Goal: Check status: Check status

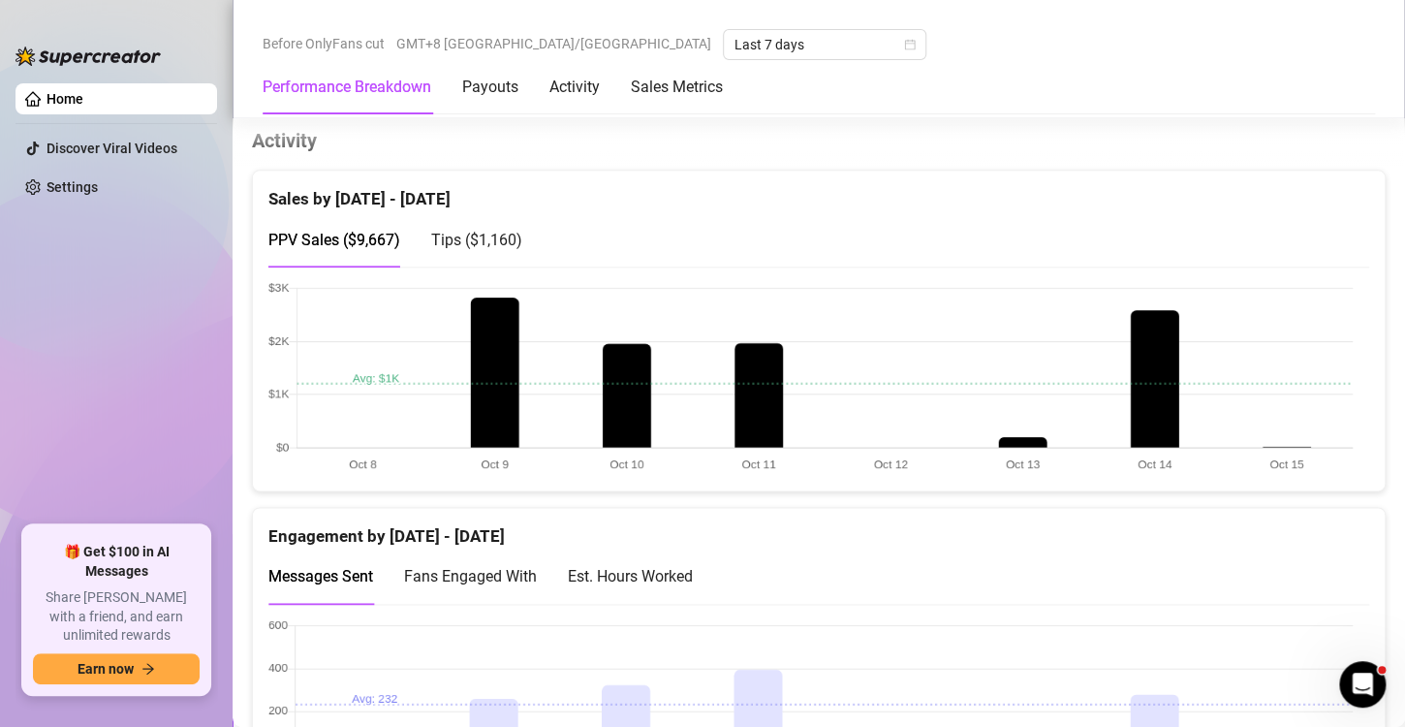
scroll to position [961, 0]
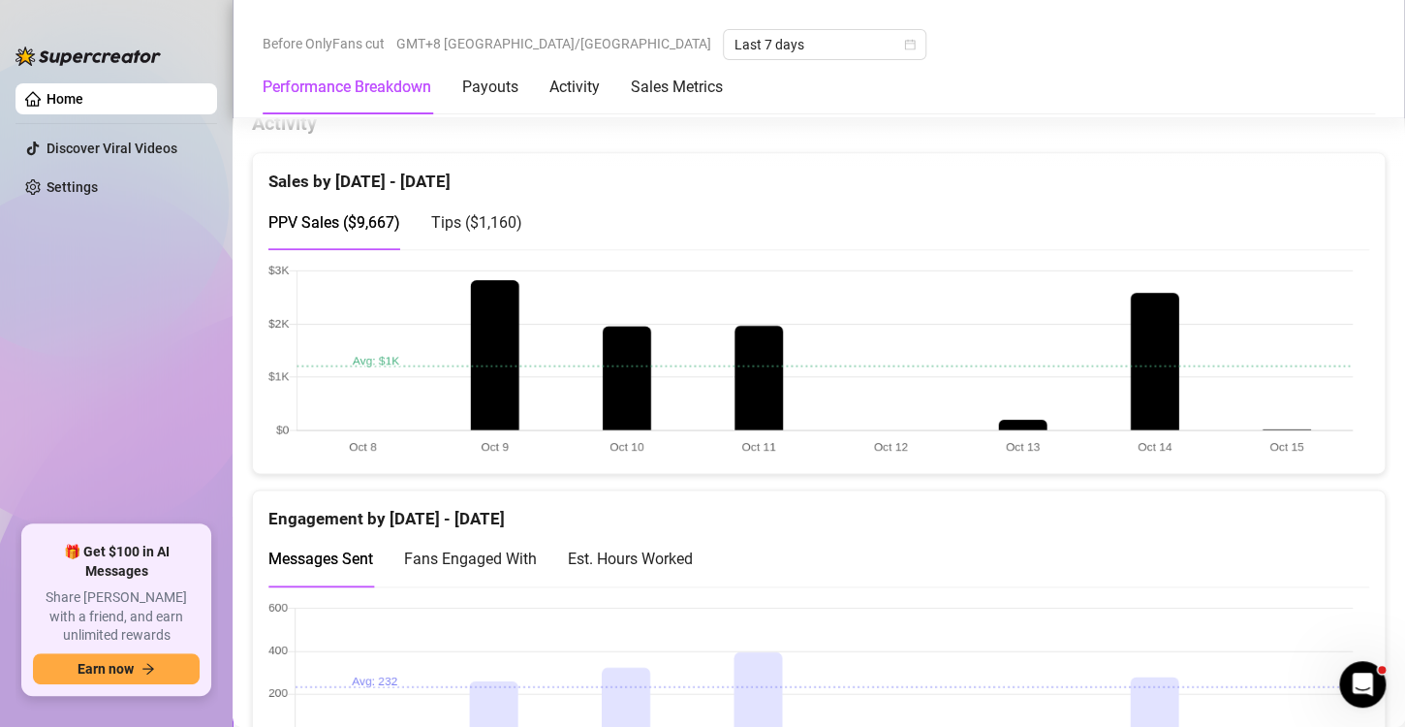
click at [495, 213] on span "Tips ( $1,160 )" at bounding box center [476, 222] width 91 height 18
click at [398, 214] on span "PPV Sales ( $9,667 )" at bounding box center [334, 222] width 132 height 18
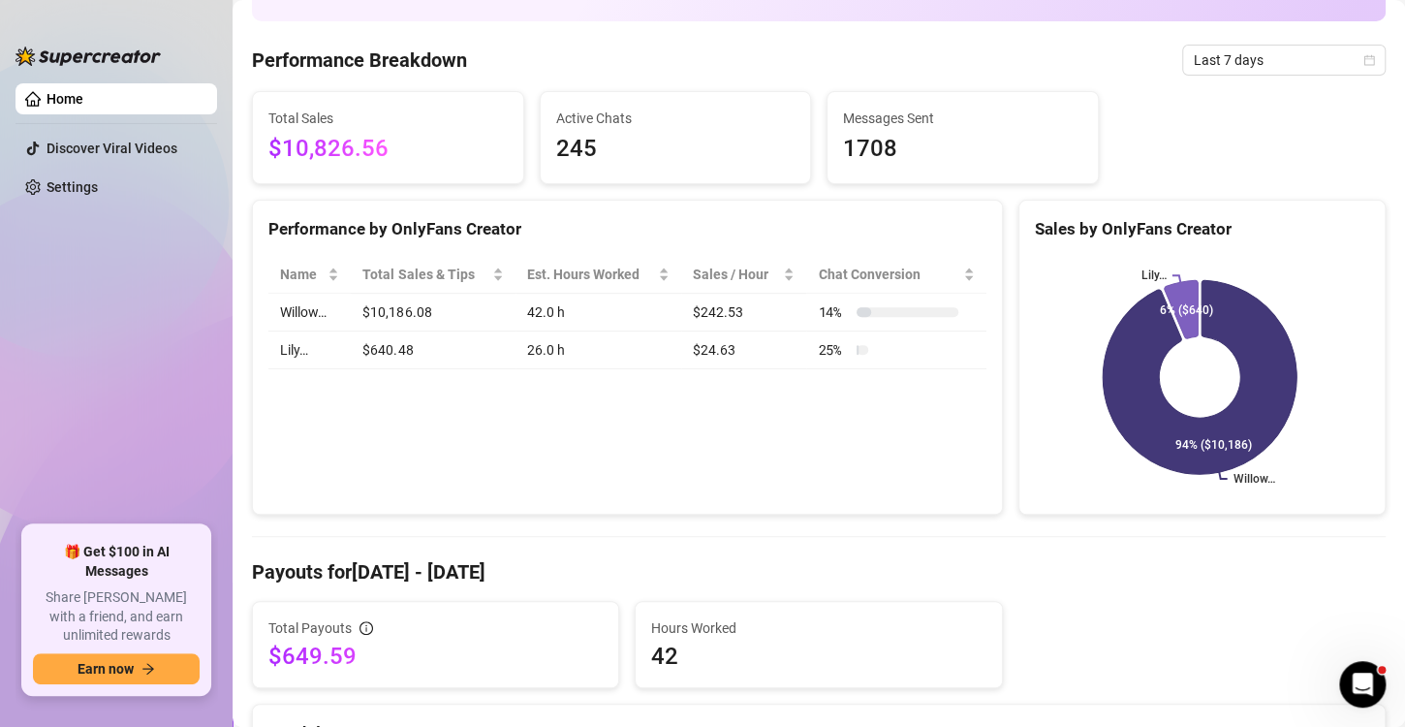
scroll to position [148, 0]
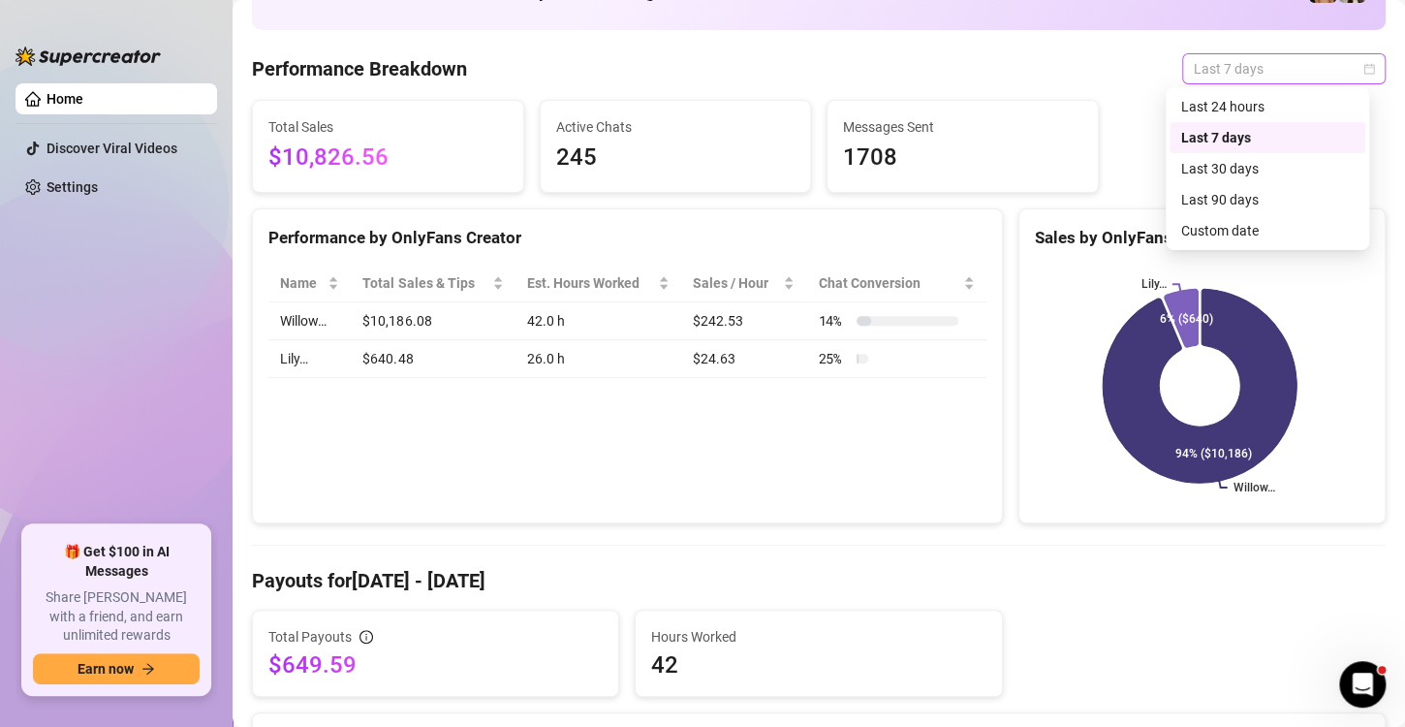
click at [1247, 58] on span "Last 7 days" at bounding box center [1284, 68] width 180 height 29
click at [1220, 228] on div "Custom date" at bounding box center [1267, 230] width 173 height 21
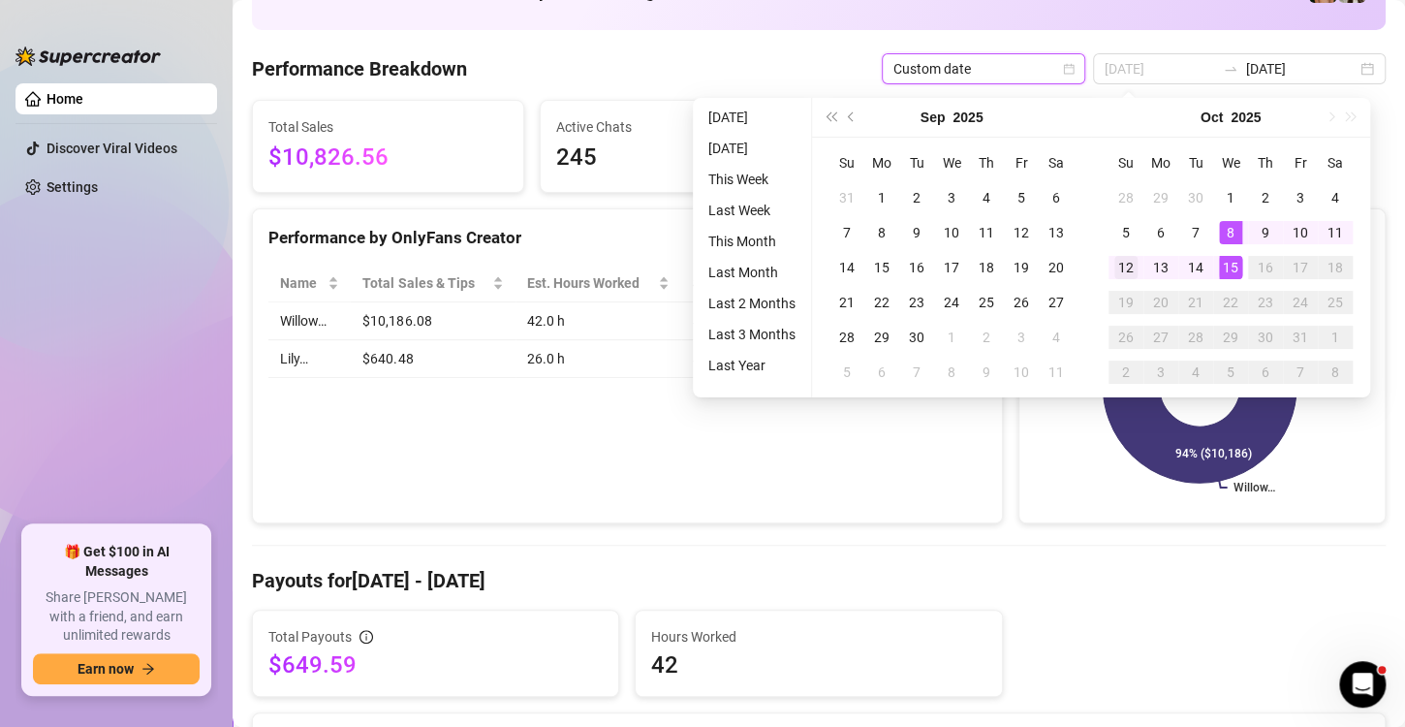
type input "[DATE]"
click at [1112, 264] on td "12" at bounding box center [1126, 267] width 35 height 35
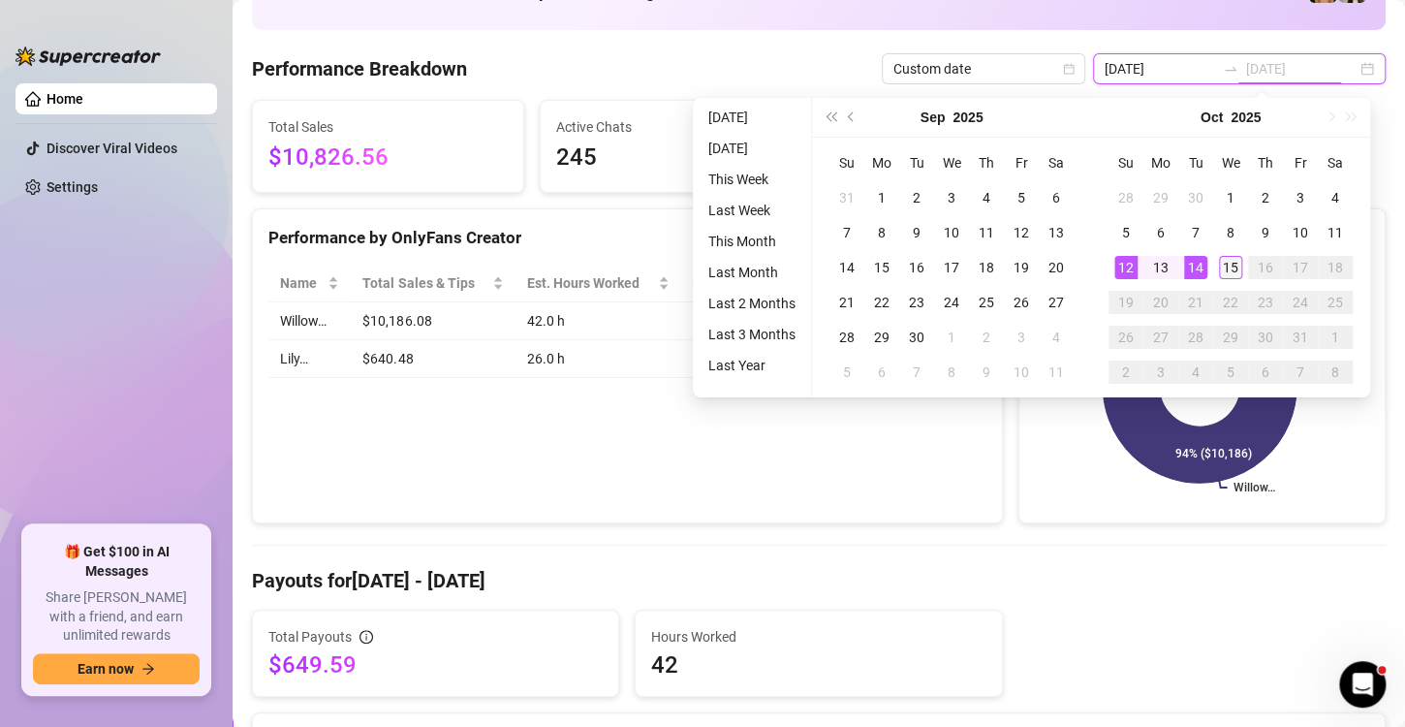
type input "[DATE]"
click at [1235, 254] on td "15" at bounding box center [1230, 267] width 35 height 35
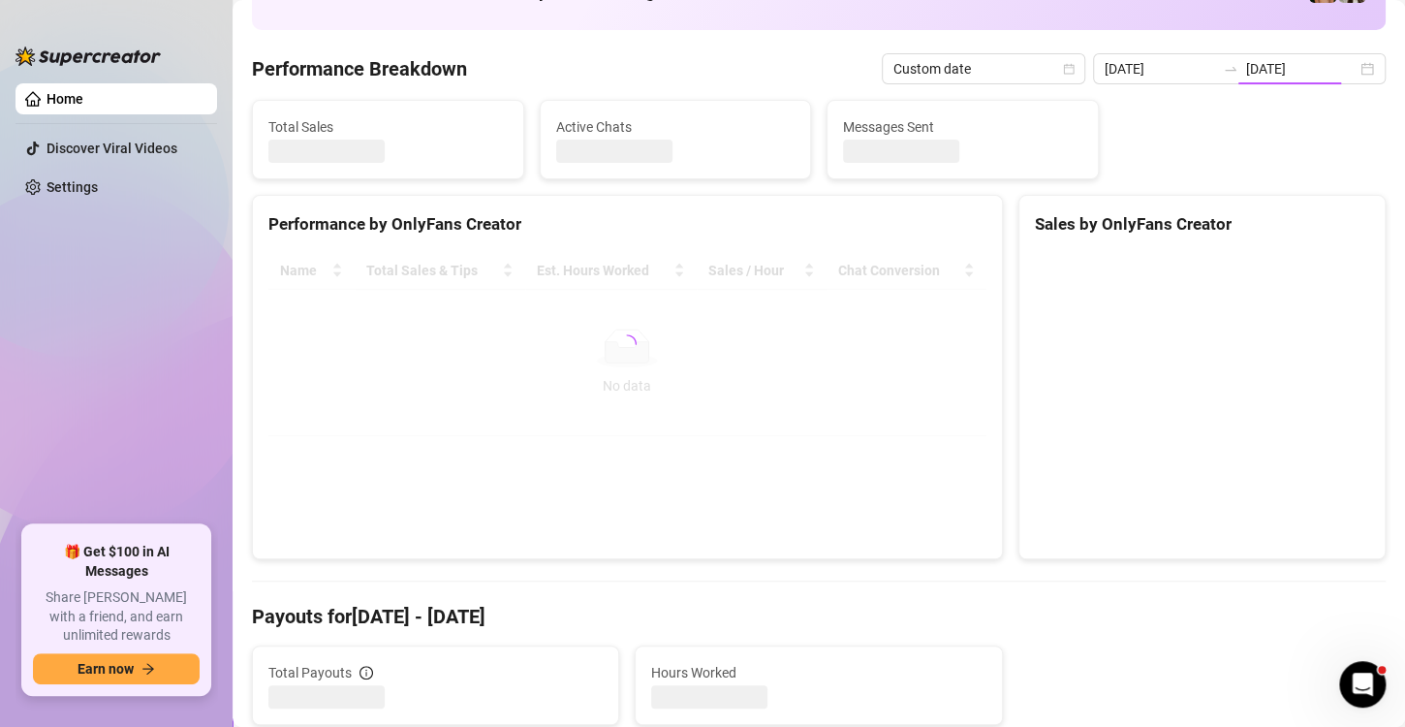
type input "[DATE]"
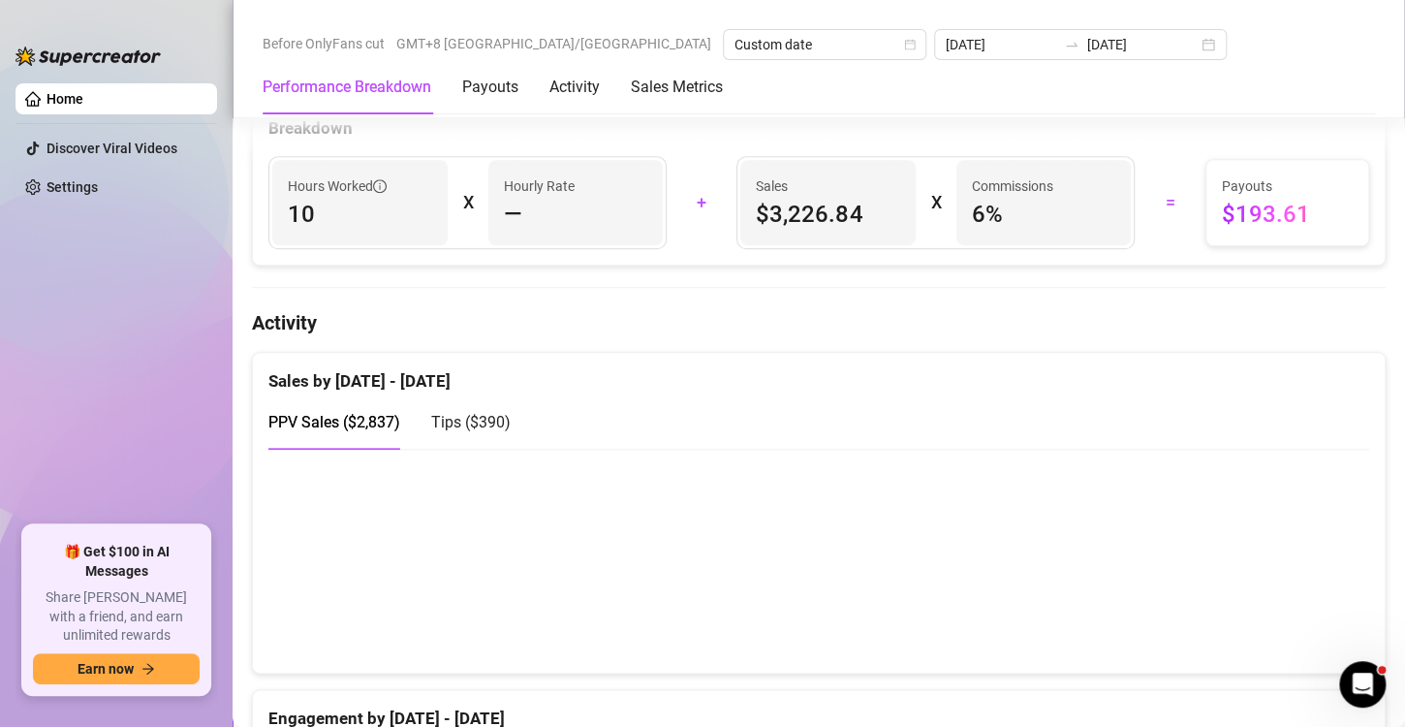
scroll to position [792, 0]
